Goal: Find specific page/section: Find specific page/section

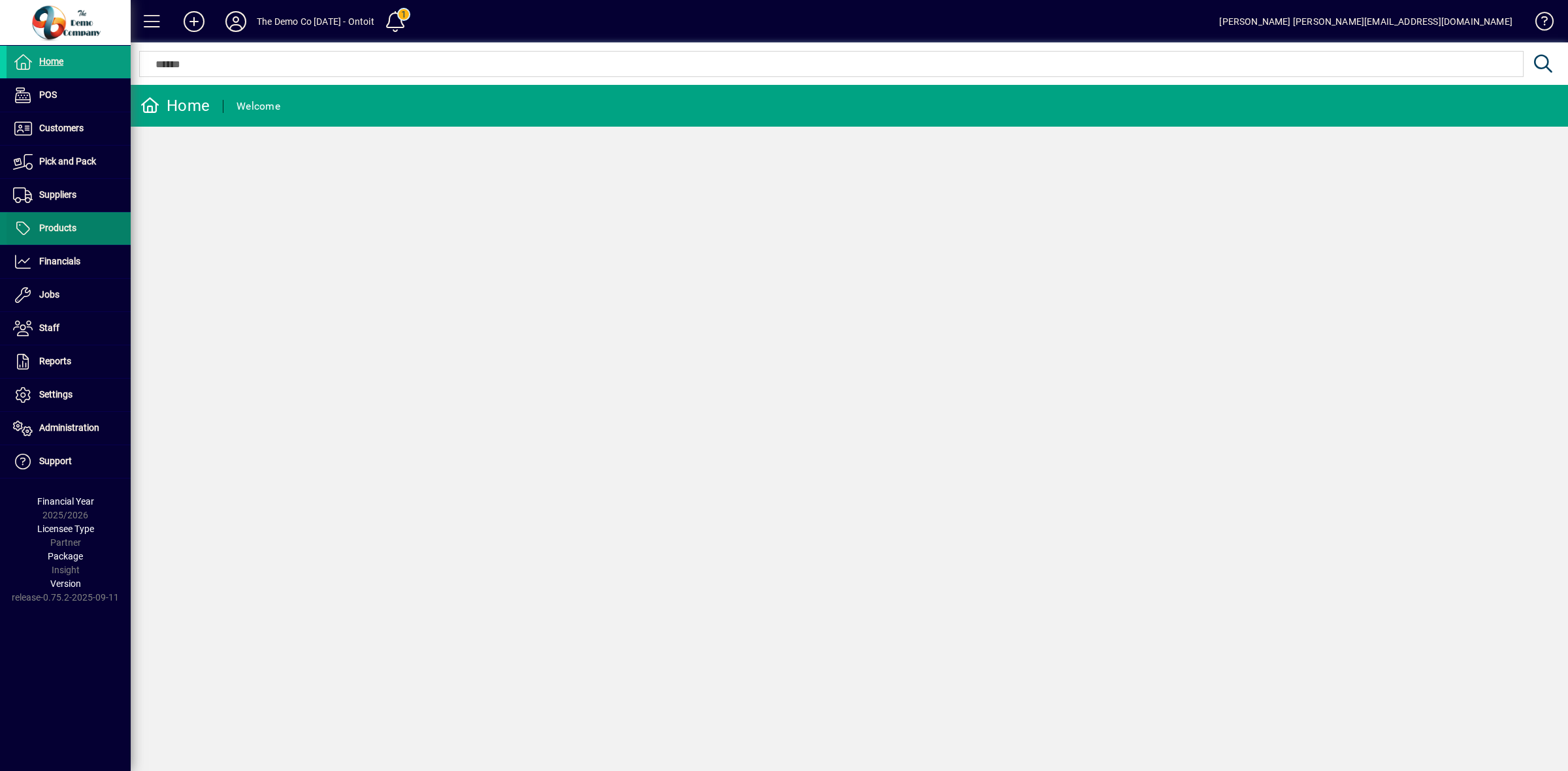
click at [59, 235] on span "Products" at bounding box center [41, 229] width 70 height 15
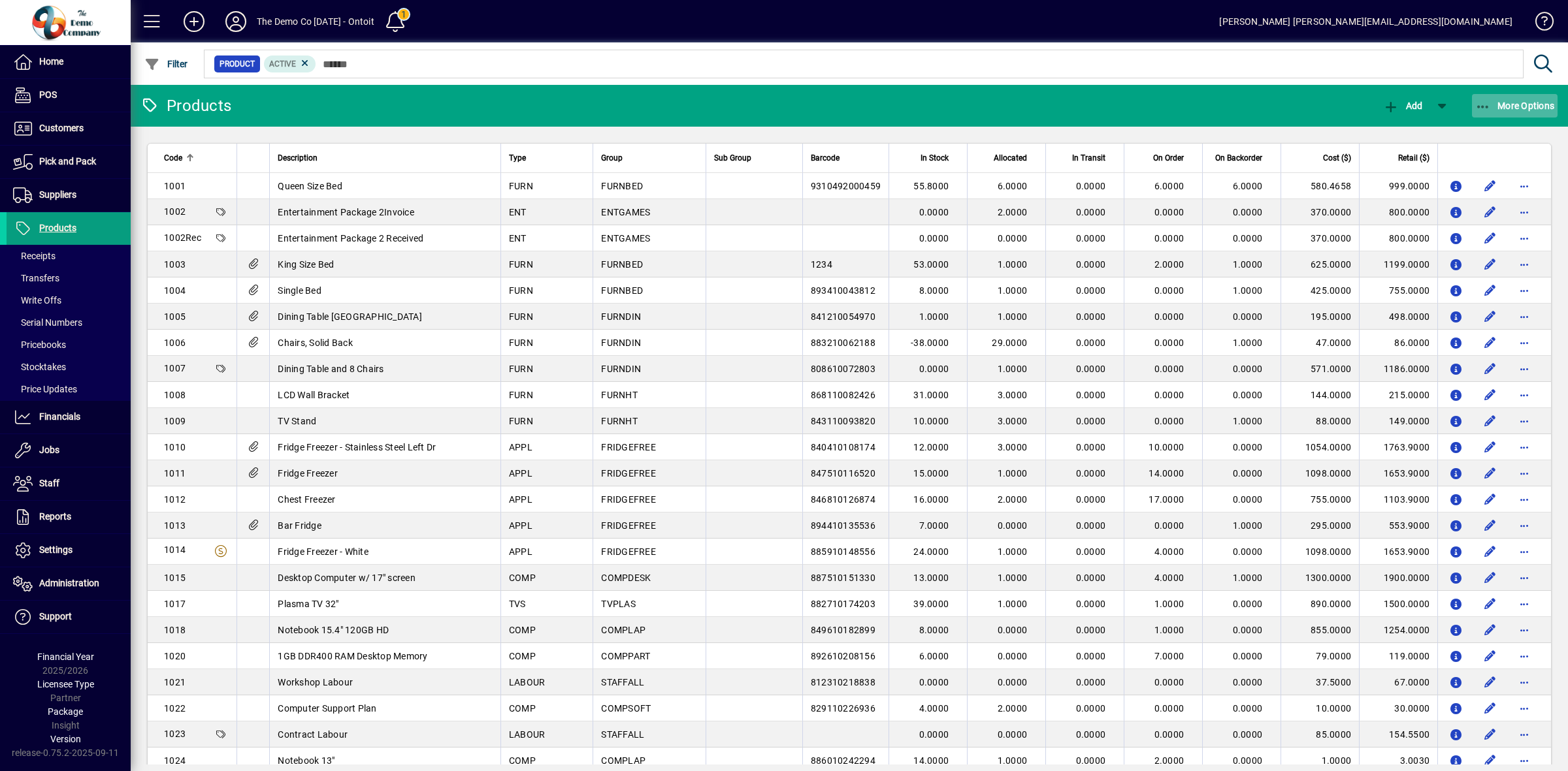
click at [1486, 105] on icon "button" at bounding box center [1483, 107] width 16 height 13
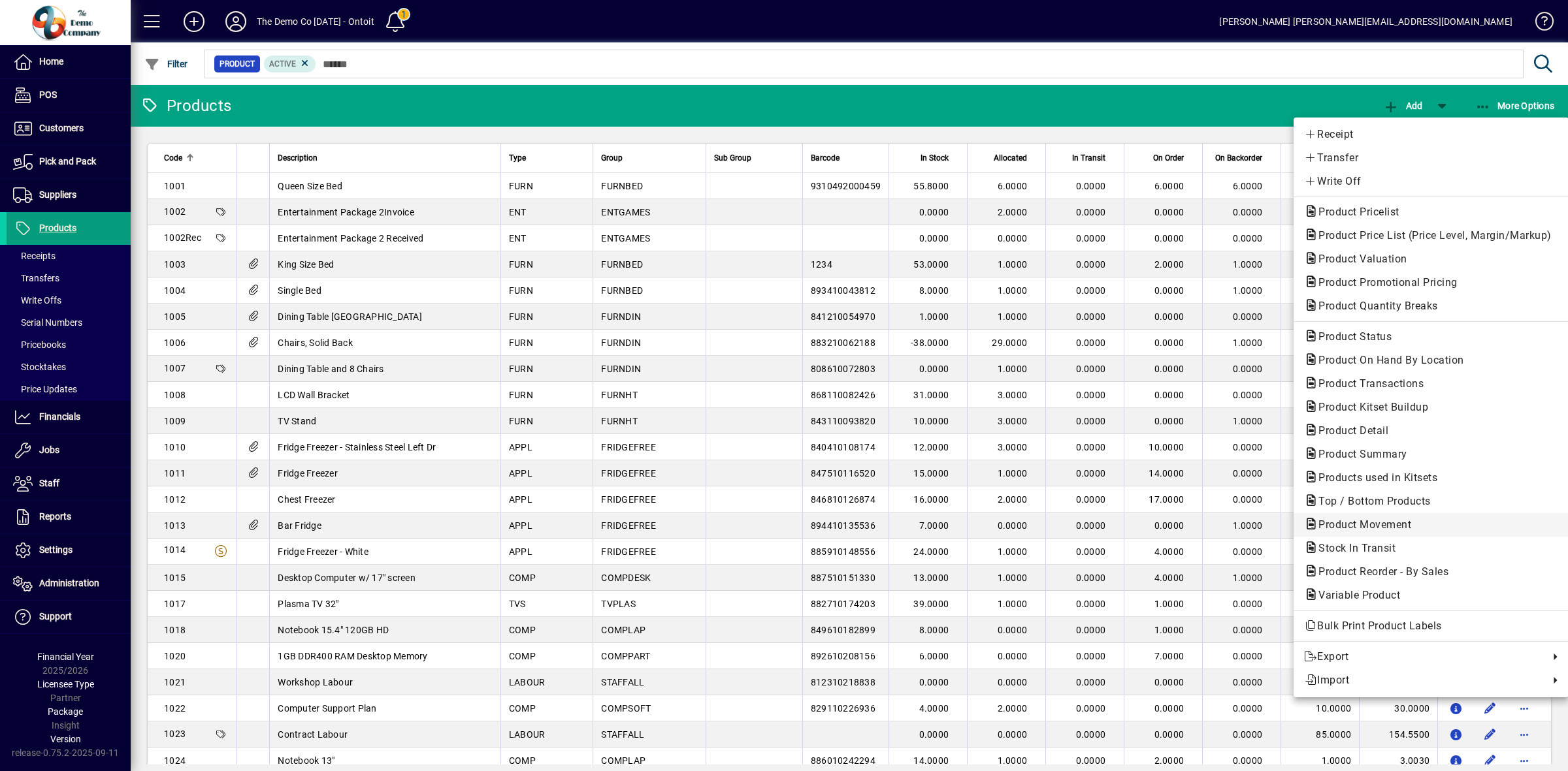
click at [1370, 526] on span "Product Movement" at bounding box center [1361, 525] width 114 height 13
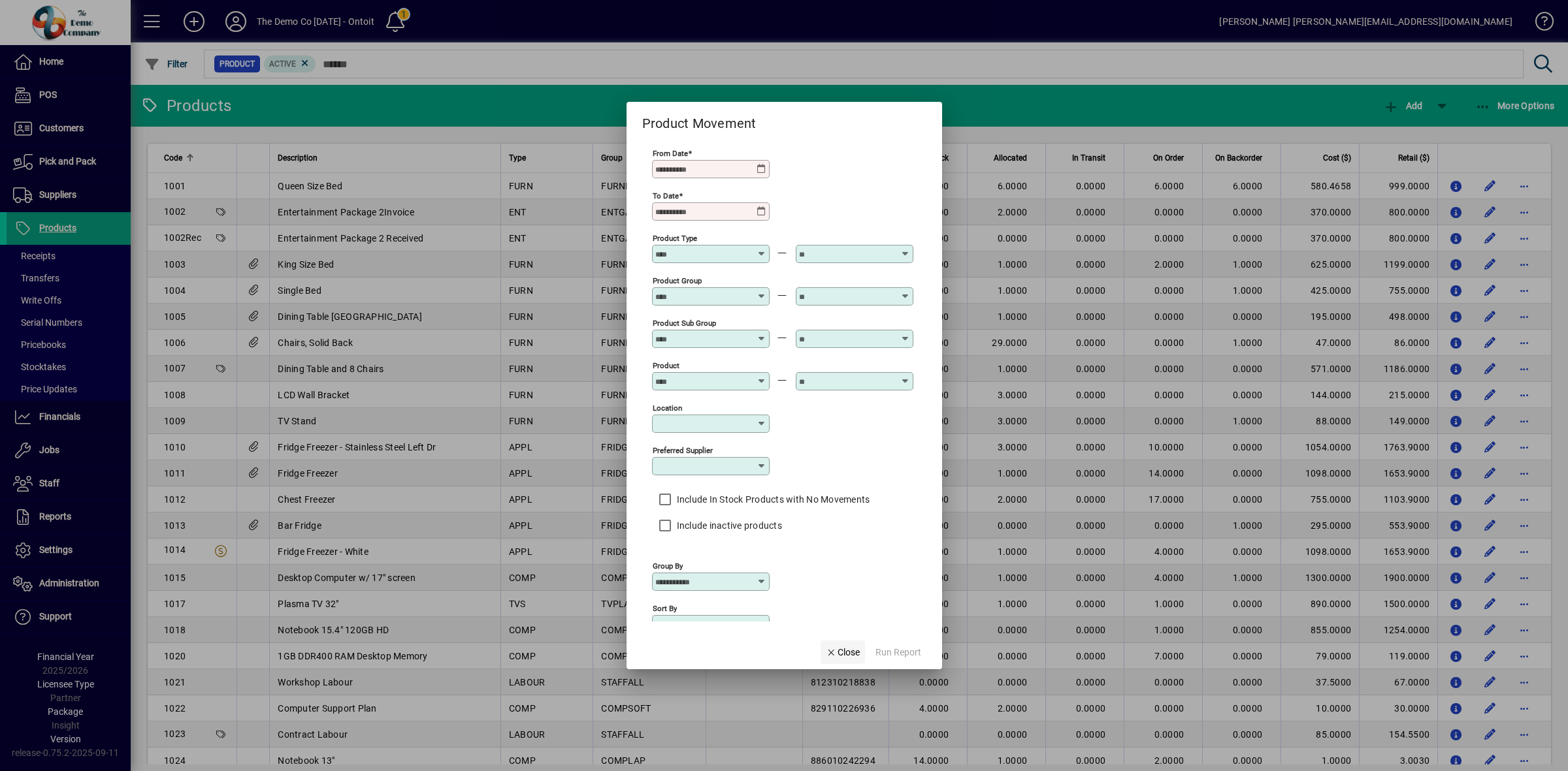
click at [852, 658] on span "Close" at bounding box center [842, 652] width 34 height 13
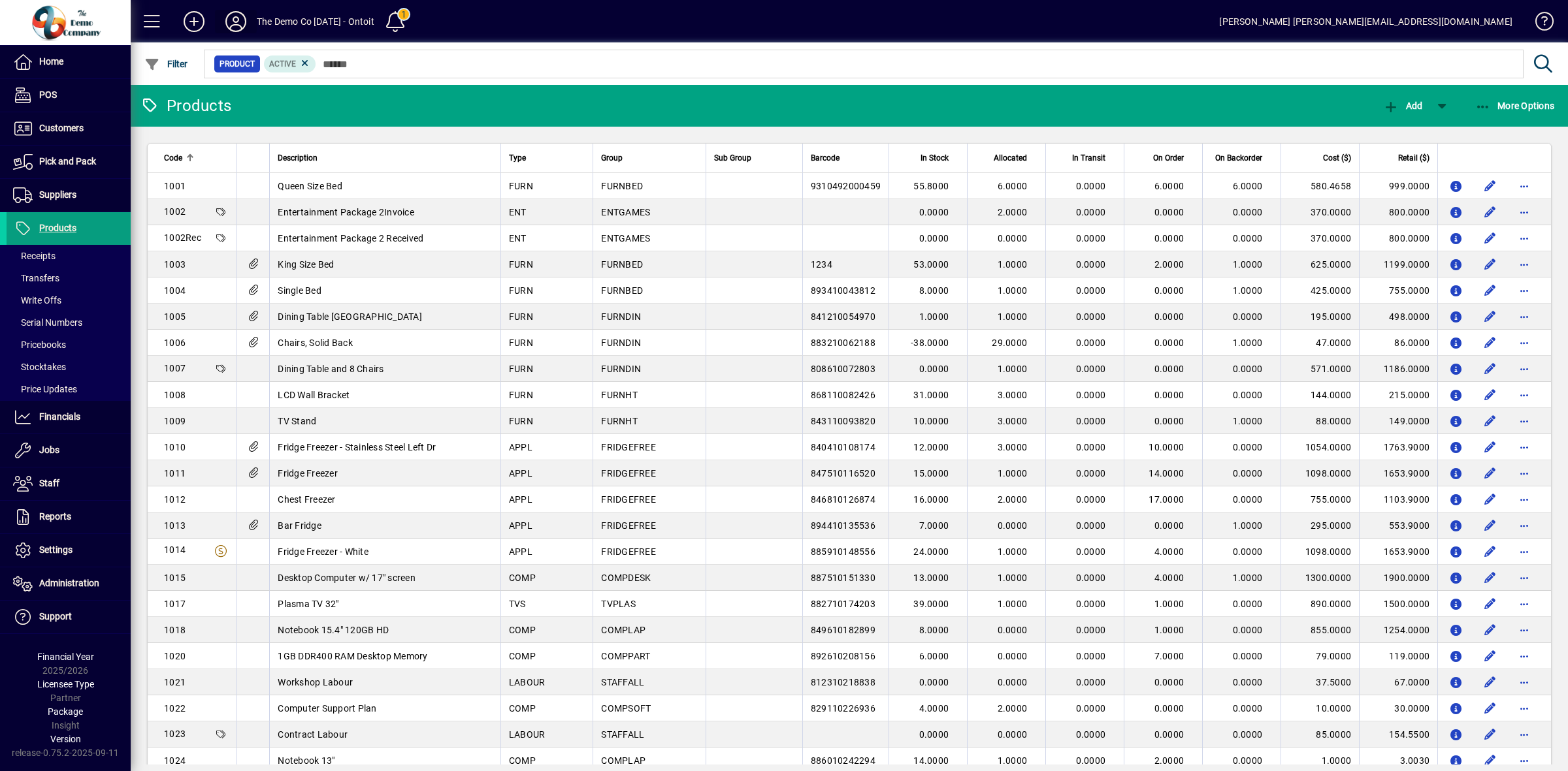
click at [233, 23] on icon at bounding box center [236, 22] width 26 height 21
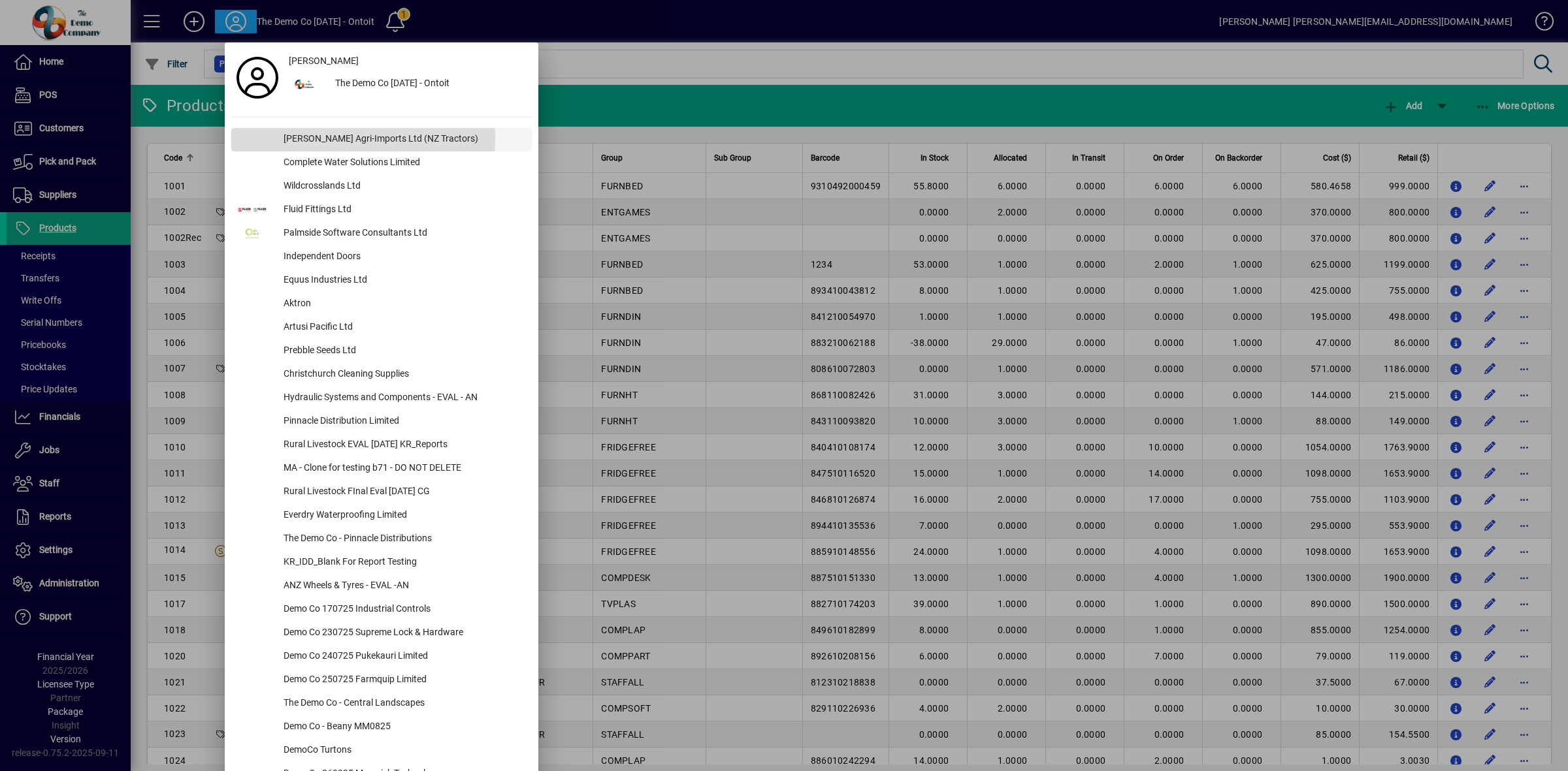
click at [354, 137] on div "[PERSON_NAME] Agri-Imports Ltd (NZ Tractors)" at bounding box center [403, 139] width 259 height 23
